Goal: Task Accomplishment & Management: Manage account settings

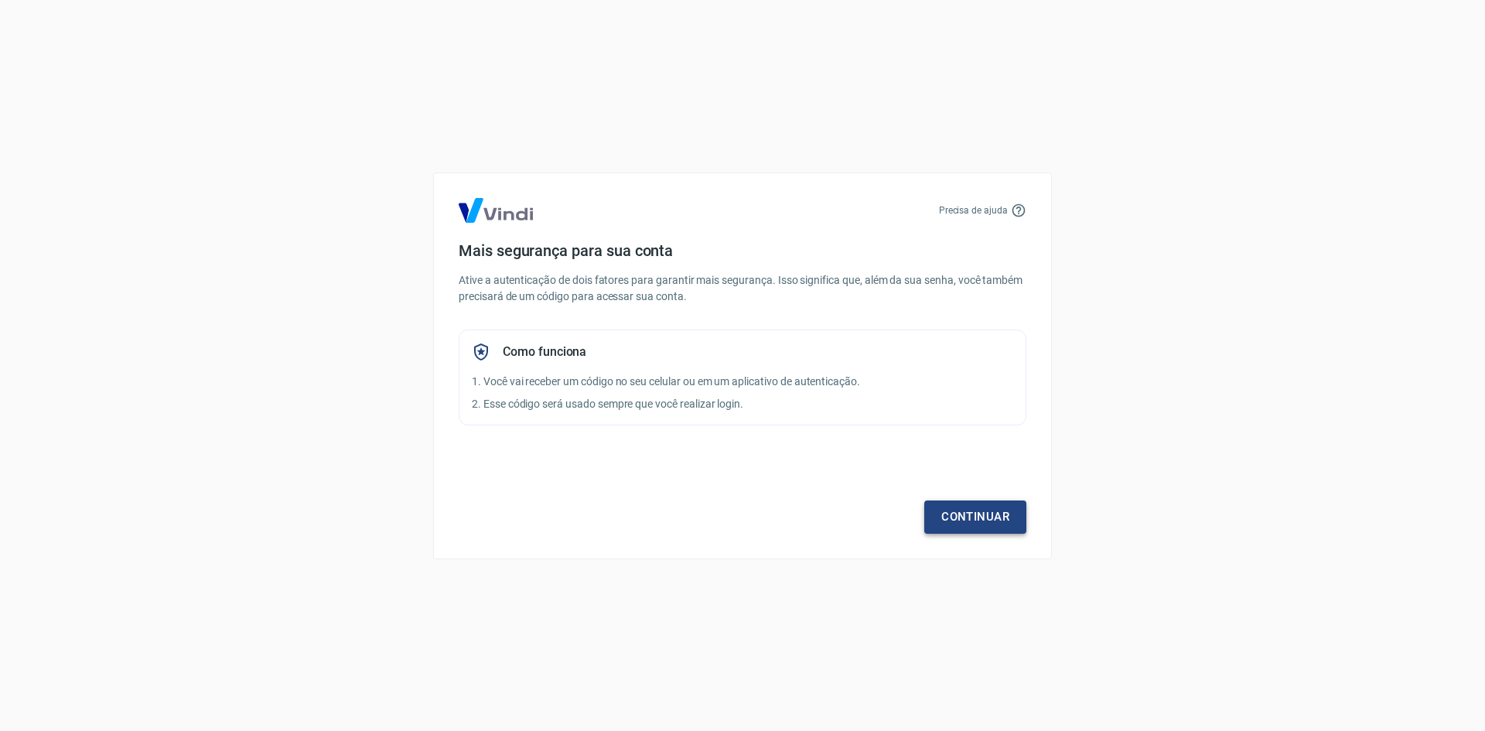
click at [985, 516] on link "Continuar" at bounding box center [975, 516] width 102 height 32
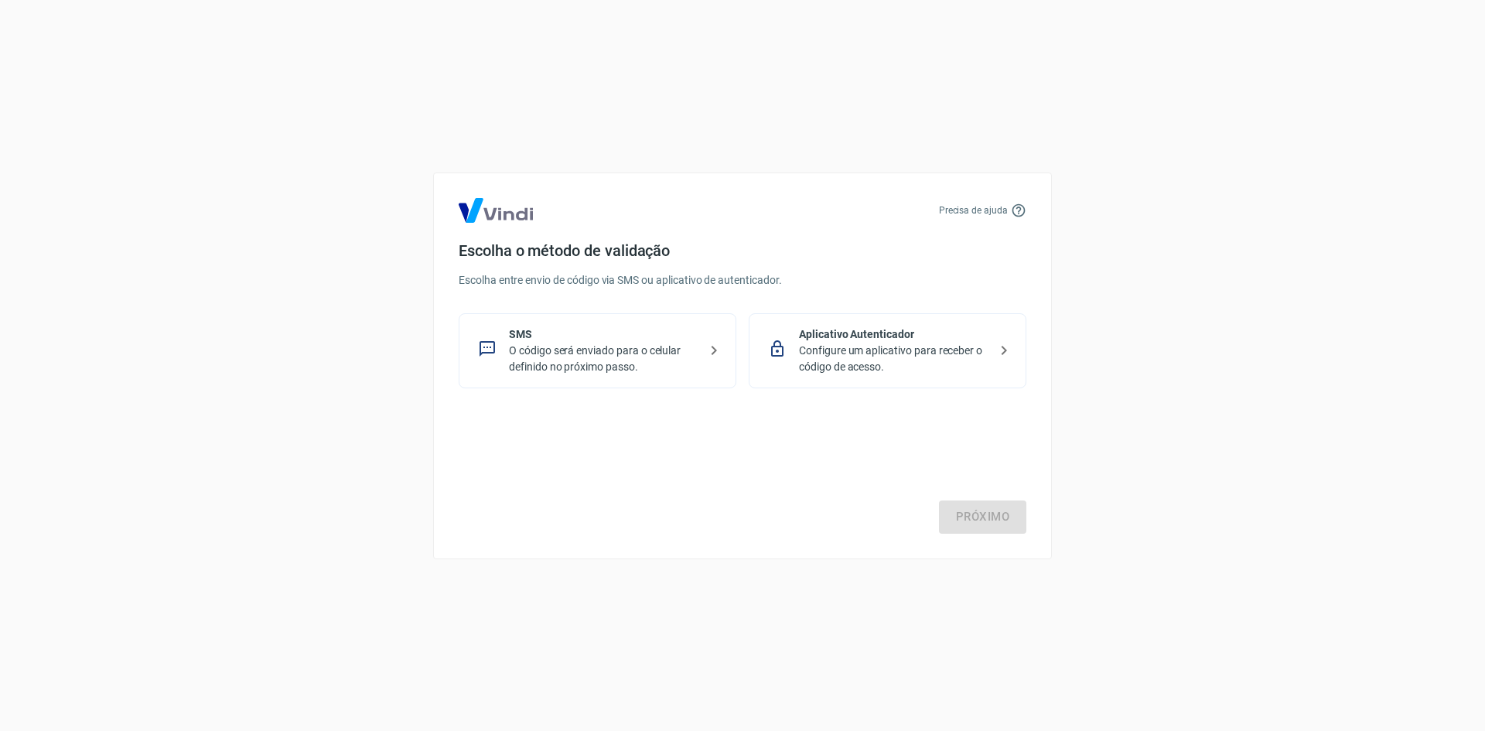
click at [946, 349] on p "Configure um aplicativo para receber o código de acesso." at bounding box center [893, 359] width 189 height 32
click at [980, 511] on link "Próximo" at bounding box center [982, 516] width 87 height 32
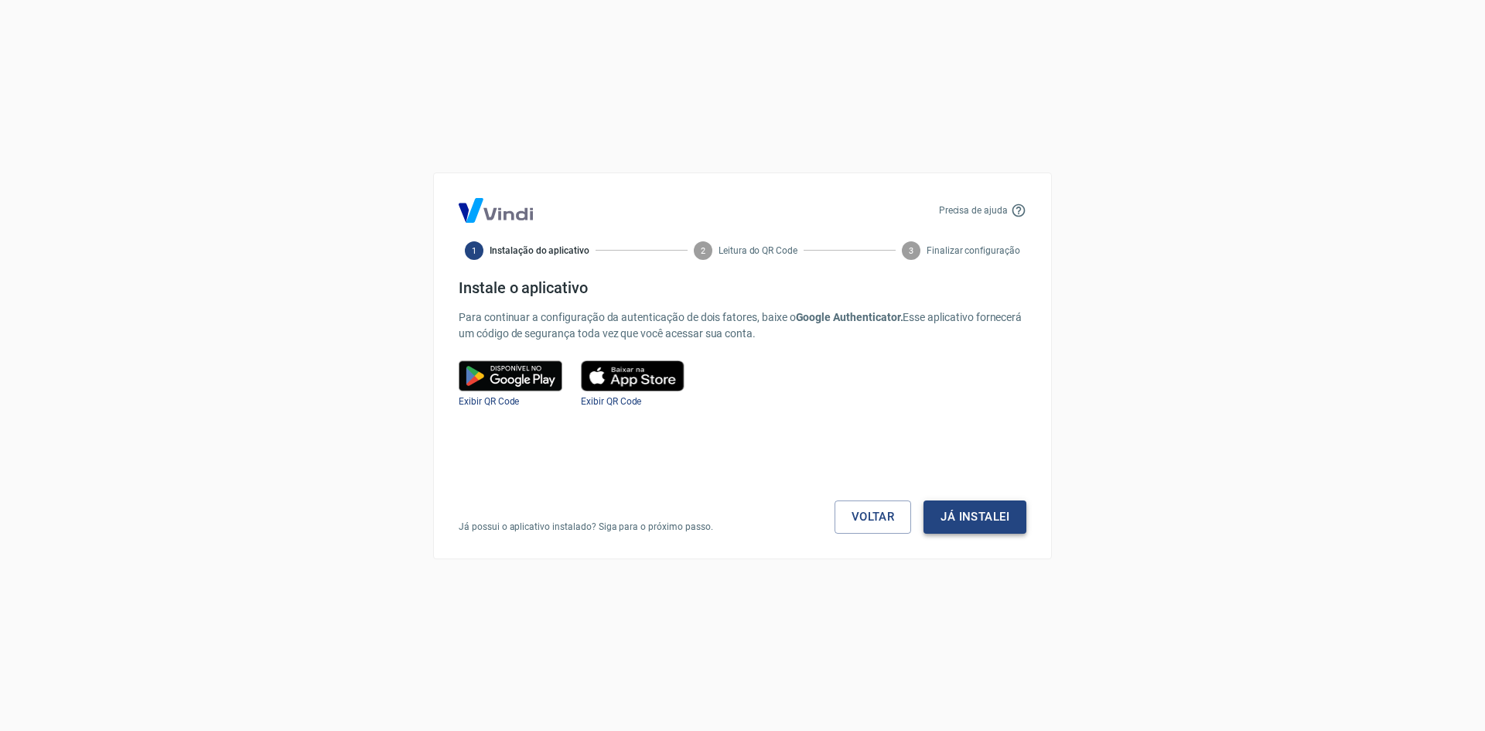
click at [980, 512] on button "Já instalei" at bounding box center [974, 516] width 103 height 32
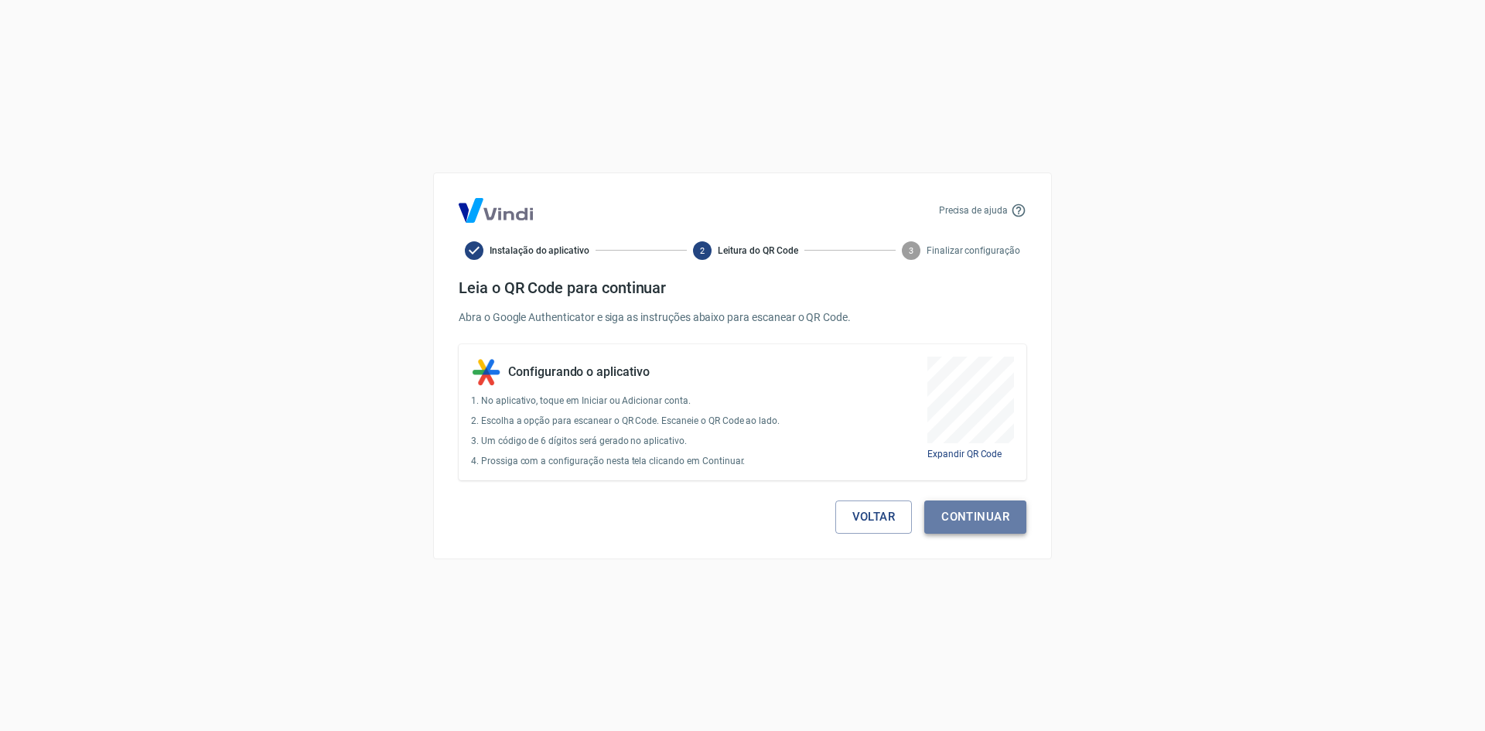
click at [1006, 524] on button "Continuar" at bounding box center [975, 516] width 102 height 32
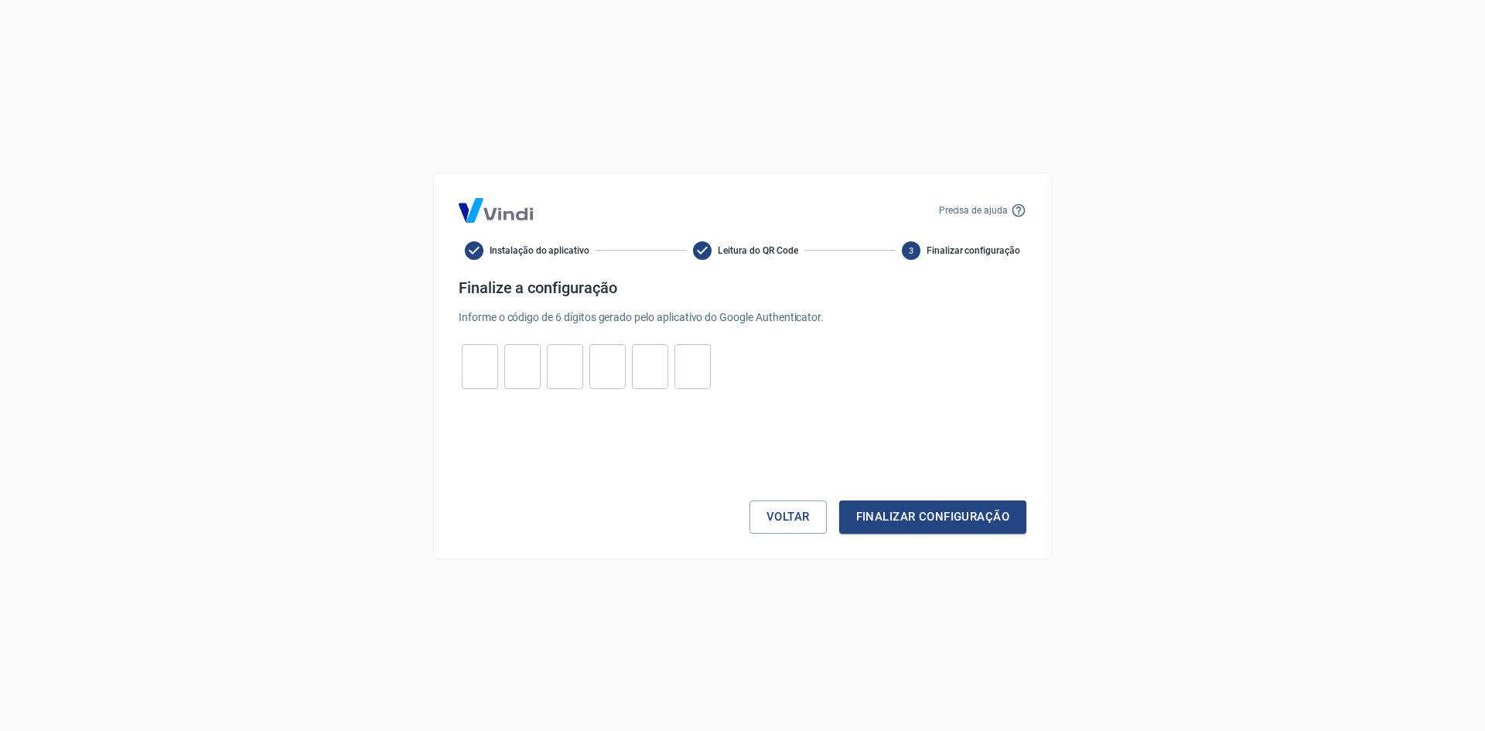
click at [488, 366] on input "tel" at bounding box center [480, 365] width 36 height 33
type input "2"
type input "0"
type input "7"
type input "5"
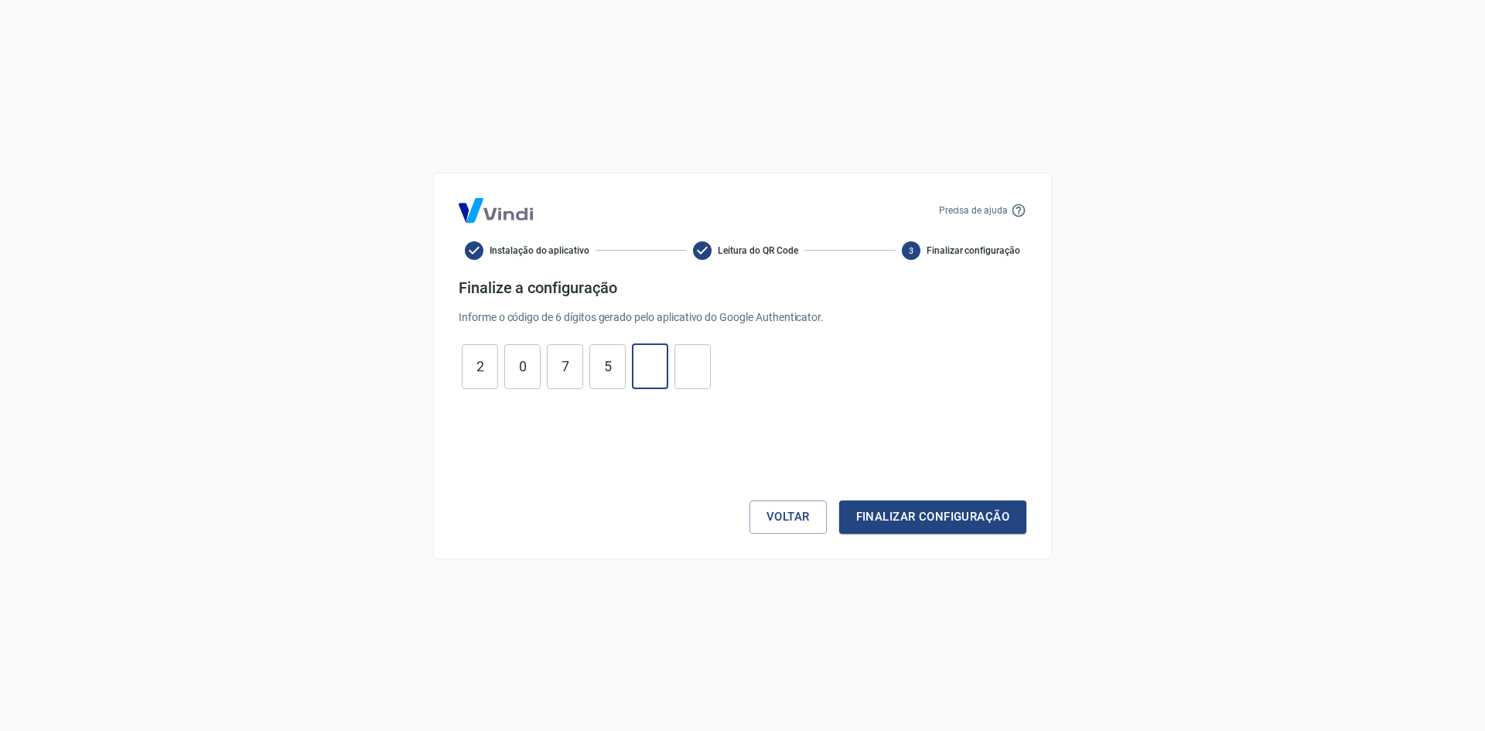
type input "3"
type input "6"
click at [885, 506] on button "Finalizar configuração" at bounding box center [932, 516] width 187 height 32
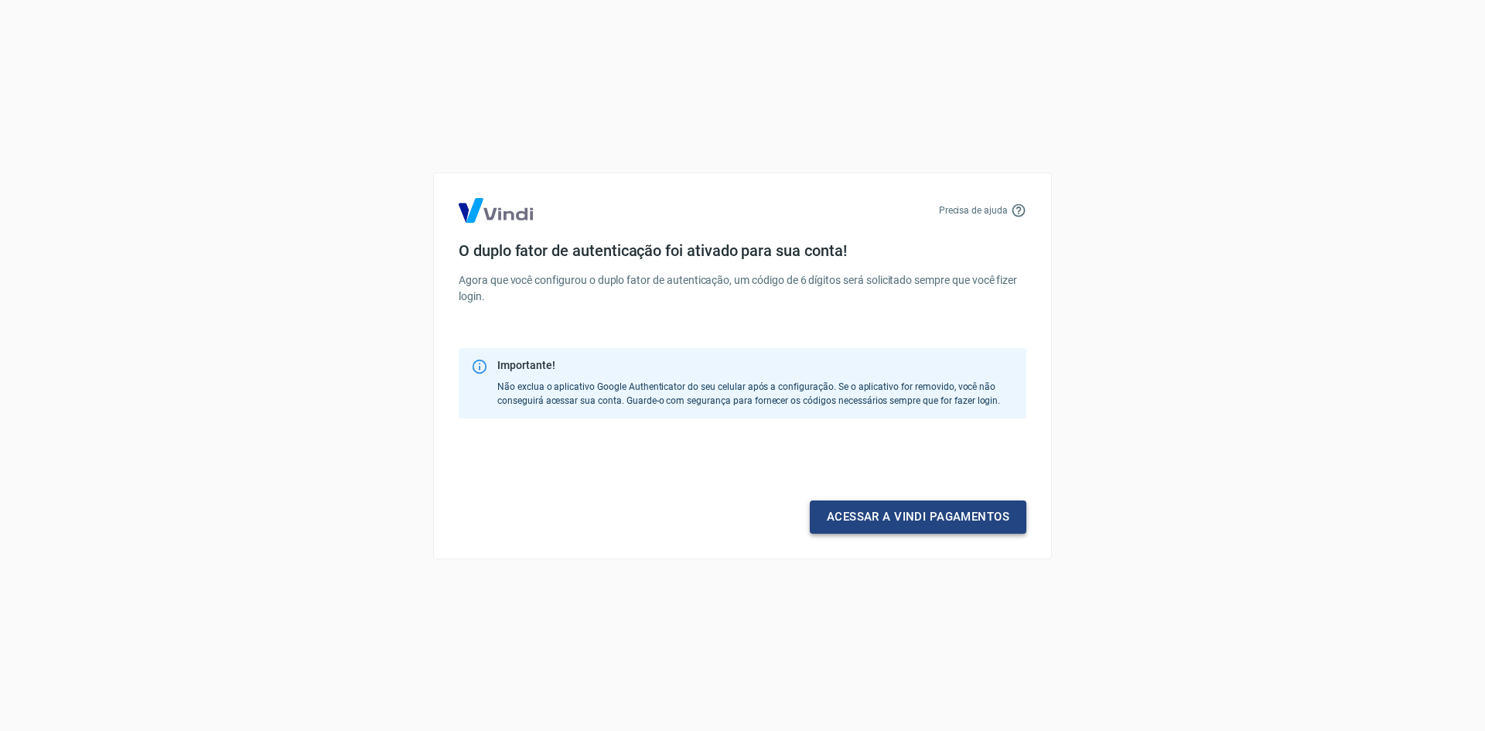
click at [900, 515] on link "Acessar a Vindi pagamentos" at bounding box center [918, 516] width 216 height 32
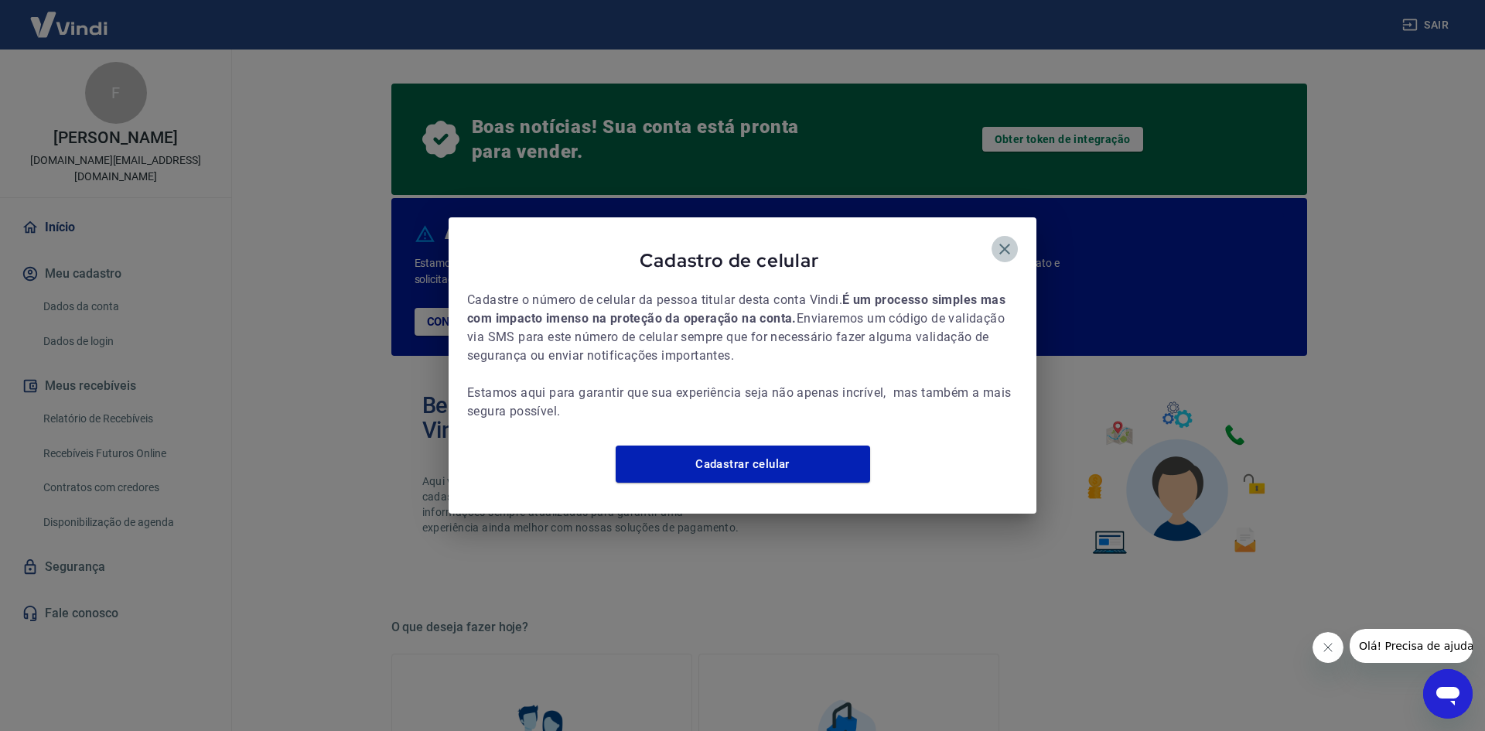
click at [1001, 244] on icon "button" at bounding box center [1004, 249] width 11 height 11
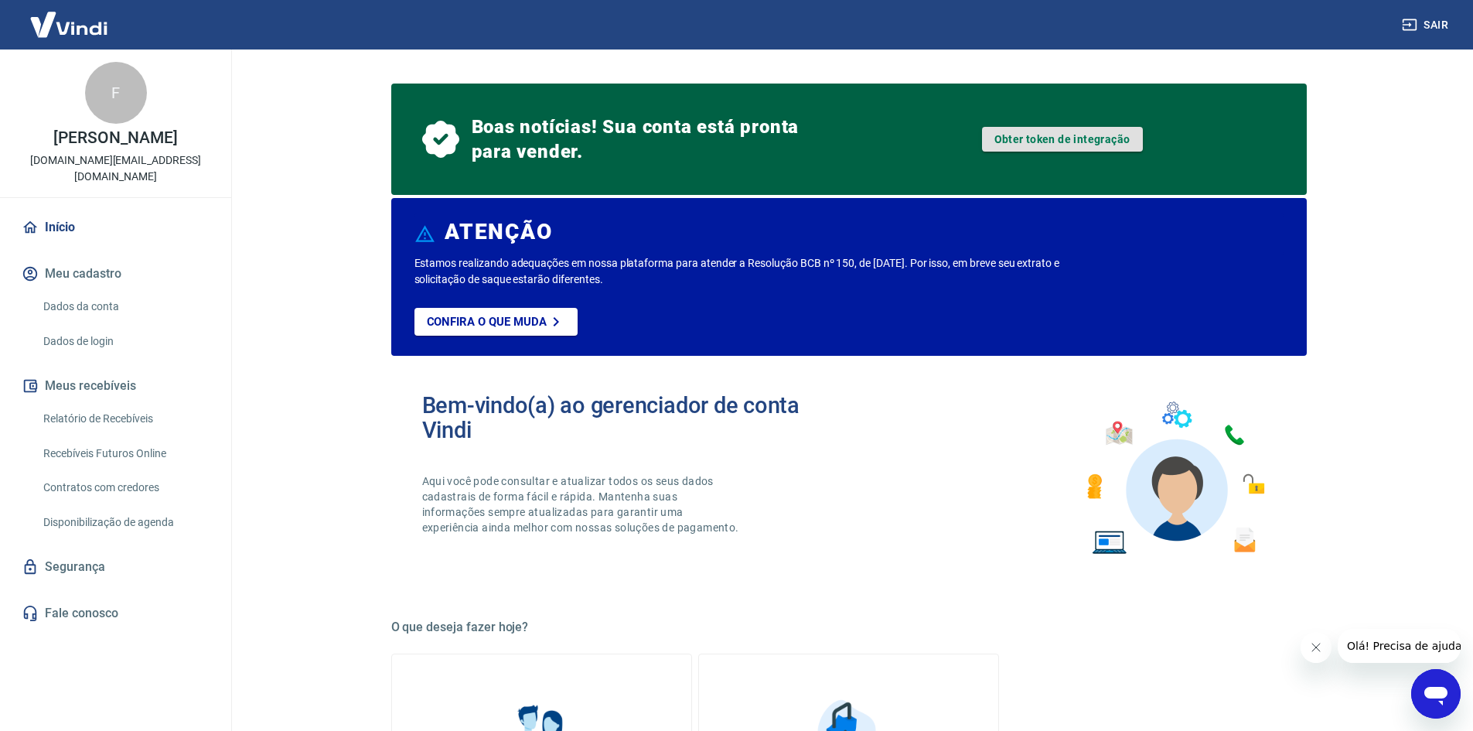
click at [1057, 136] on link "Obter token de integração" at bounding box center [1062, 139] width 161 height 25
